Goal: Task Accomplishment & Management: Use online tool/utility

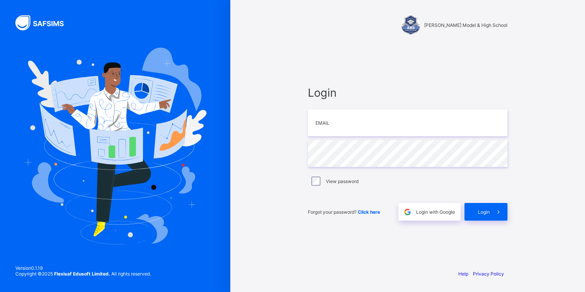
type input "**********"
click at [340, 183] on label "View password" at bounding box center [342, 181] width 33 height 6
click at [481, 212] on span "Login" at bounding box center [484, 212] width 12 height 6
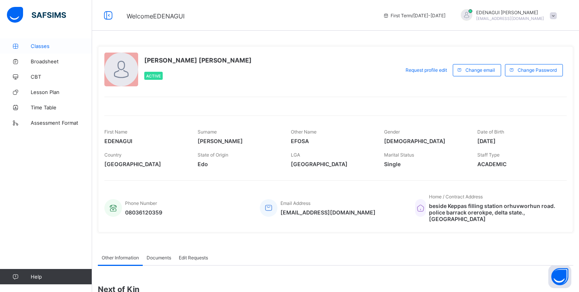
click at [52, 46] on span "Classes" at bounding box center [61, 46] width 61 height 6
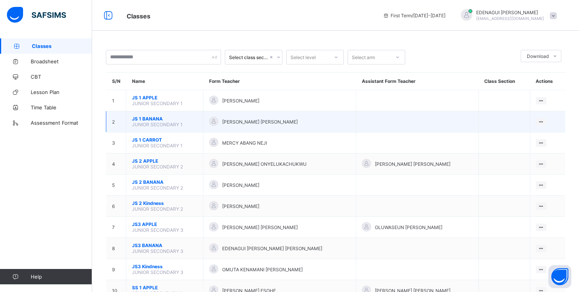
click at [310, 124] on div "[PERSON_NAME] [PERSON_NAME]" at bounding box center [279, 122] width 141 height 10
click at [536, 133] on ul "View Class" at bounding box center [525, 136] width 42 height 15
click at [532, 136] on div "View Class" at bounding box center [531, 137] width 24 height 8
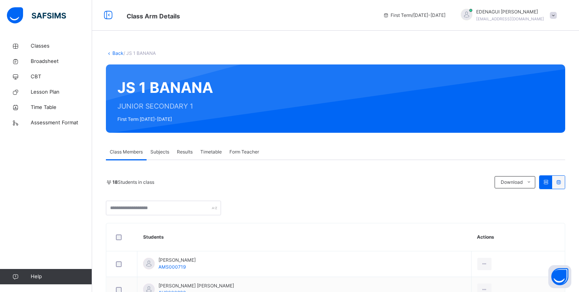
click at [165, 150] on span "Subjects" at bounding box center [159, 151] width 19 height 7
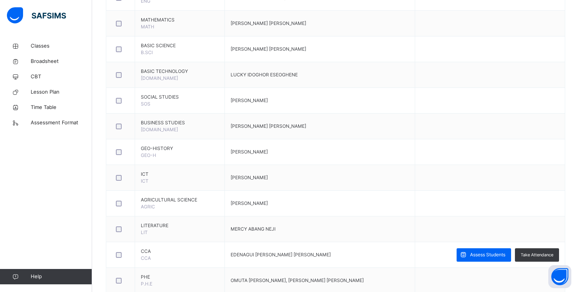
scroll to position [237, 0]
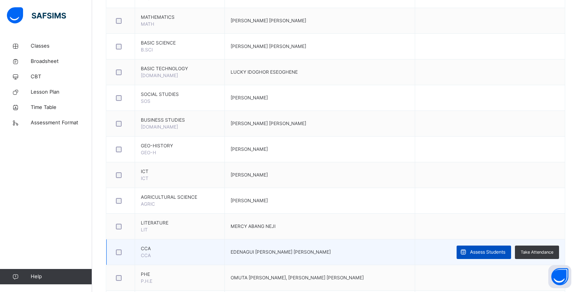
click at [498, 250] on span "Assess Students" at bounding box center [487, 252] width 35 height 7
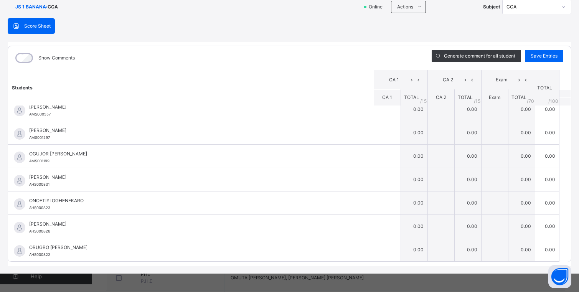
scroll to position [58, 0]
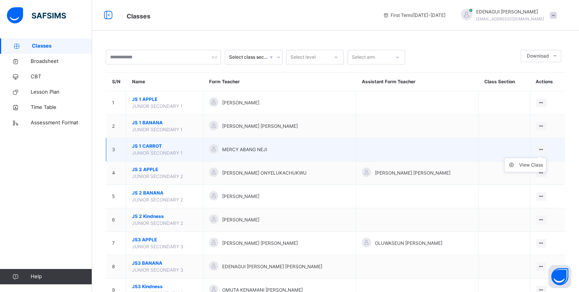
click at [546, 149] on div at bounding box center [541, 149] width 10 height 8
click at [535, 163] on div "View Class" at bounding box center [531, 165] width 24 height 8
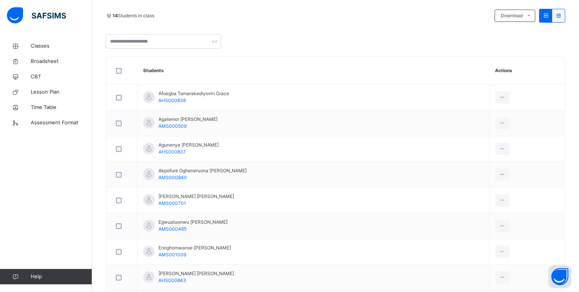
scroll to position [135, 0]
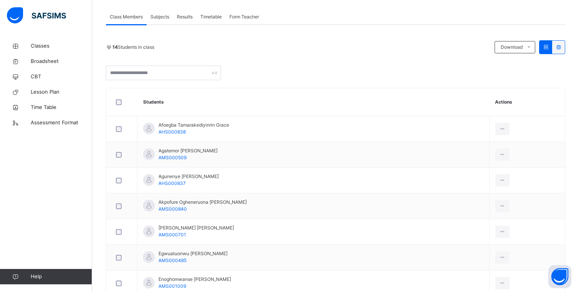
click at [160, 20] on span "Subjects" at bounding box center [159, 16] width 19 height 7
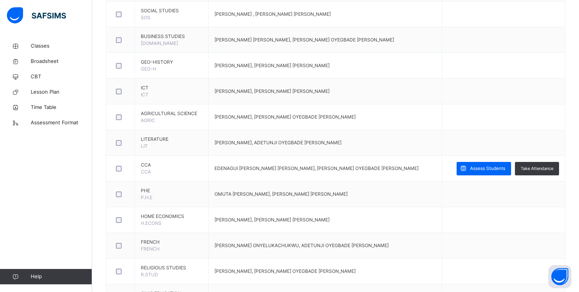
scroll to position [322, 0]
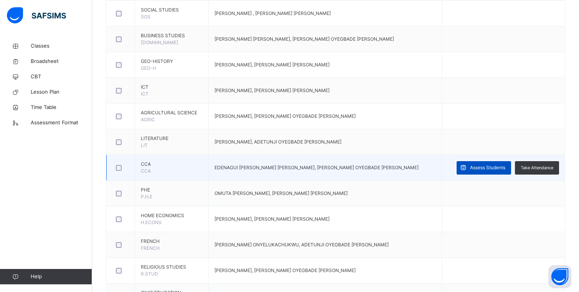
click at [493, 168] on span "Assess Students" at bounding box center [487, 167] width 35 height 7
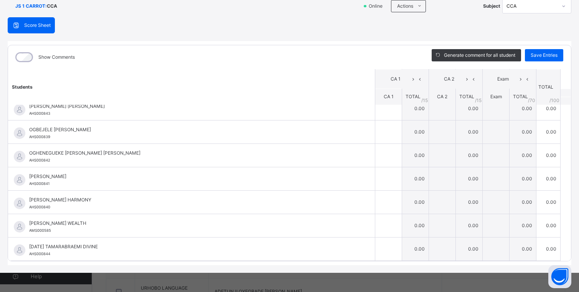
scroll to position [353, 0]
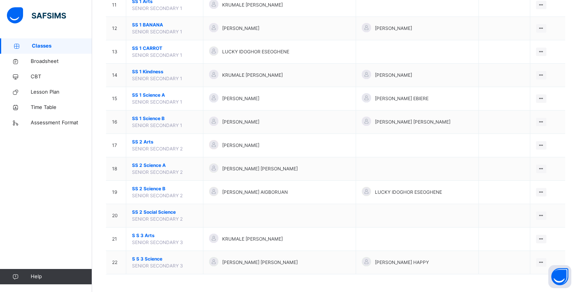
scroll to position [333, 0]
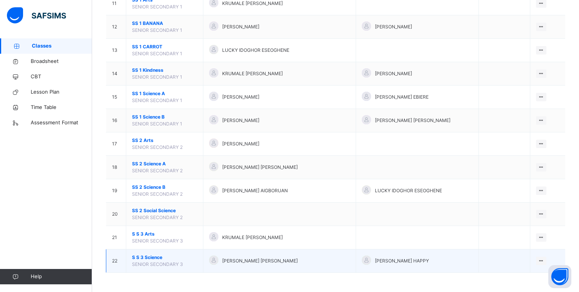
click at [201, 260] on td "S S 3 Science SENIOR SECONDARY 3" at bounding box center [164, 260] width 77 height 23
click at [536, 274] on div "View Class" at bounding box center [531, 276] width 24 height 8
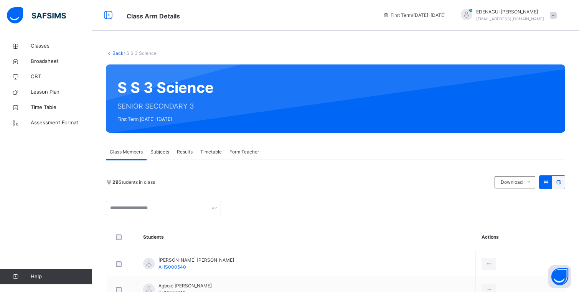
click at [158, 153] on span "Subjects" at bounding box center [159, 151] width 19 height 7
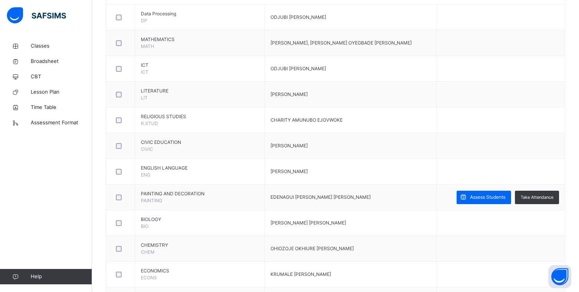
scroll to position [217, 0]
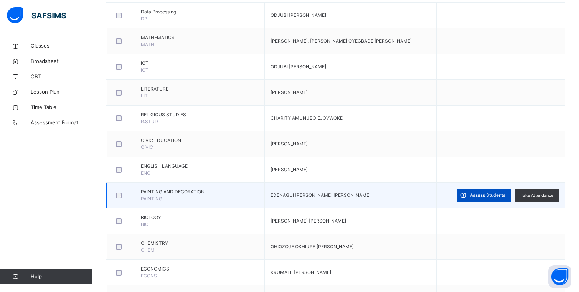
click at [486, 195] on span "Assess Students" at bounding box center [487, 195] width 35 height 7
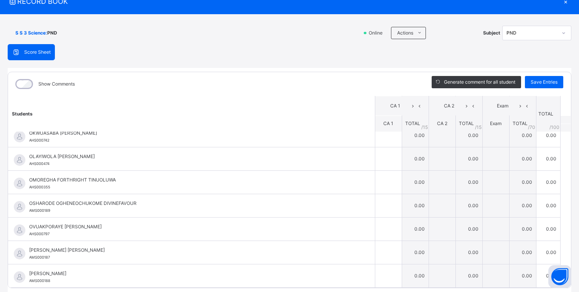
scroll to position [46, 0]
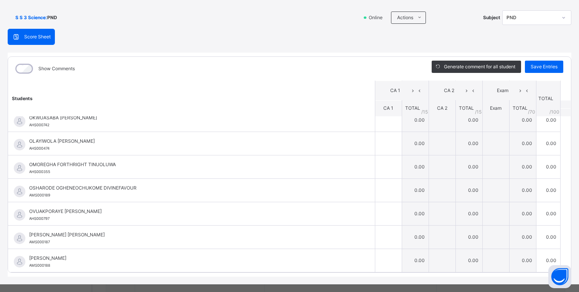
click at [481, 51] on div "Score Sheet Score Sheet Show Comments Generate comment for all student Save Ent…" at bounding box center [290, 153] width 564 height 248
